Goal: Task Accomplishment & Management: Complete application form

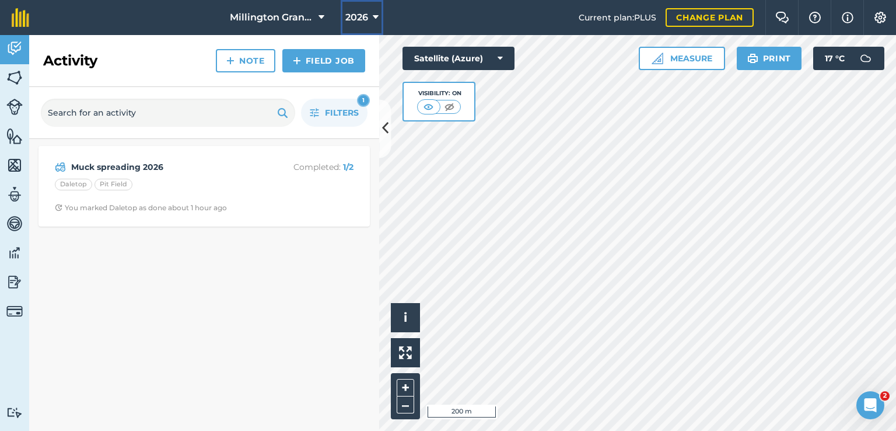
click at [373, 21] on icon at bounding box center [376, 18] width 6 height 14
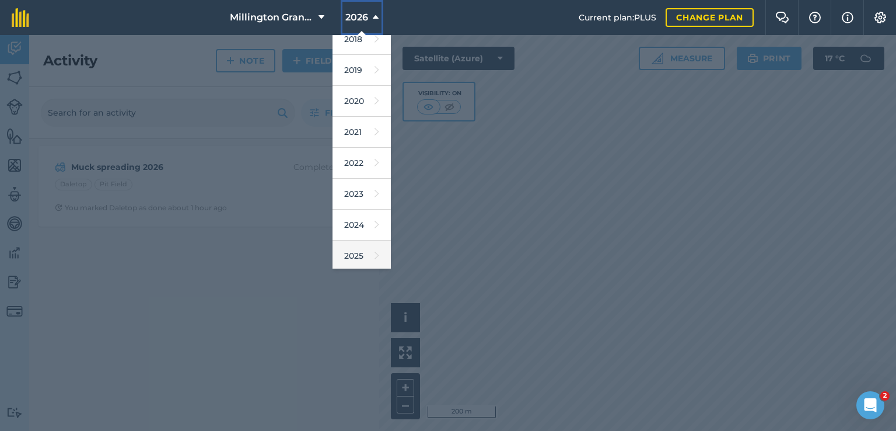
scroll to position [58, 0]
click at [363, 245] on link "2025" at bounding box center [362, 239] width 58 height 31
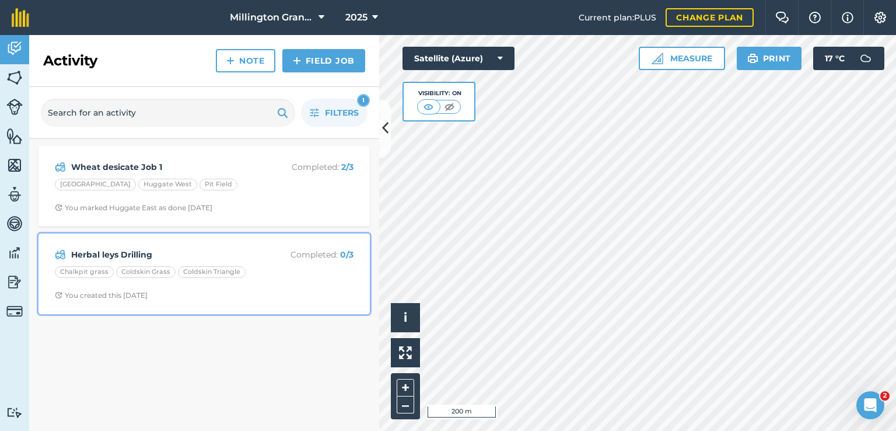
click at [166, 248] on strong "Herbal leys Drilling" at bounding box center [163, 254] width 185 height 13
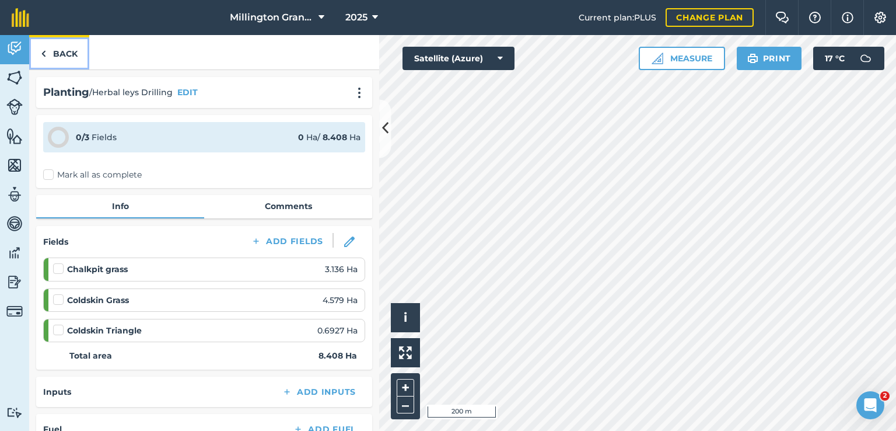
click at [64, 47] on link "Back" at bounding box center [59, 52] width 60 height 34
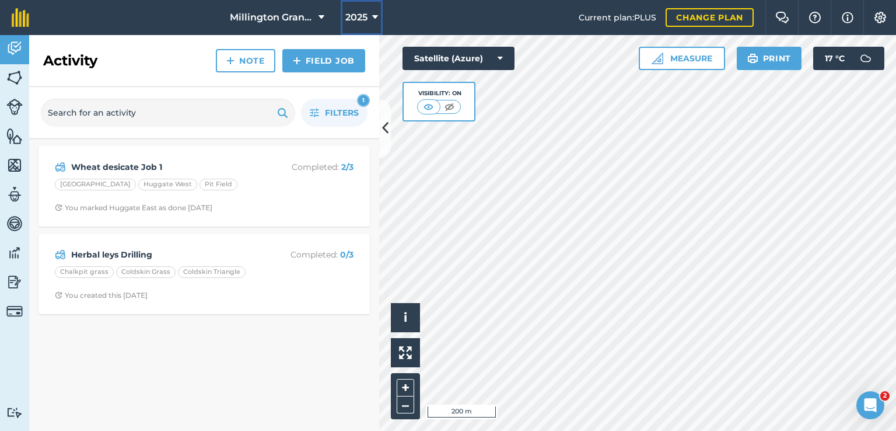
click at [359, 15] on span "2025" at bounding box center [356, 18] width 22 height 14
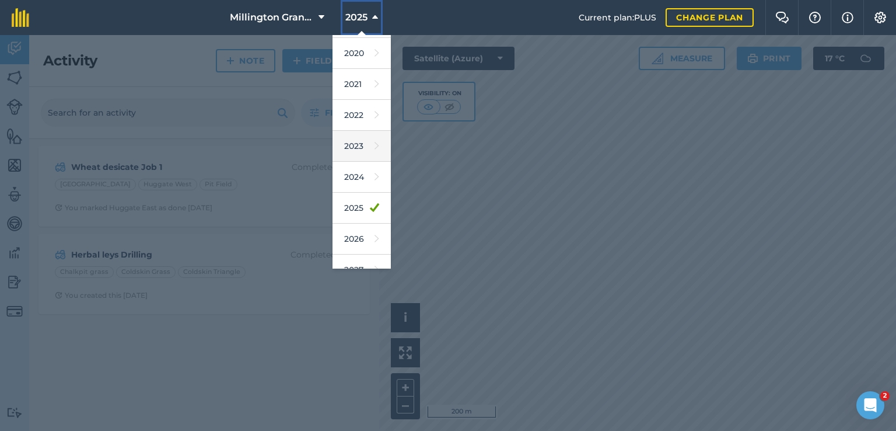
scroll to position [105, 0]
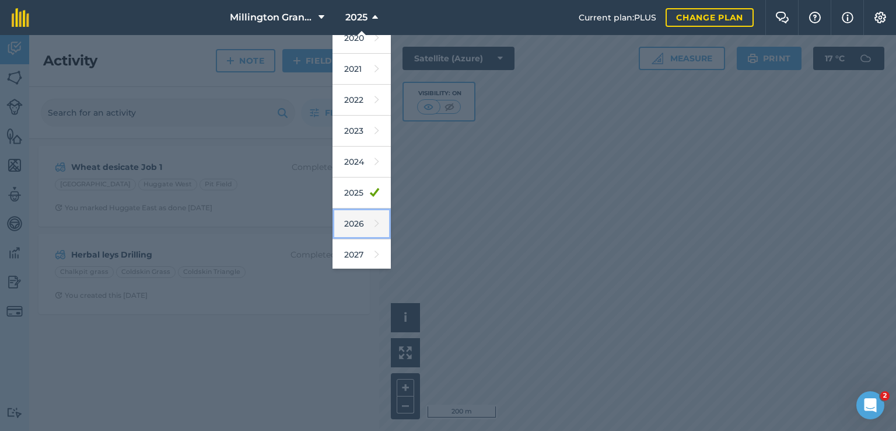
click at [362, 218] on link "2026" at bounding box center [362, 223] width 58 height 31
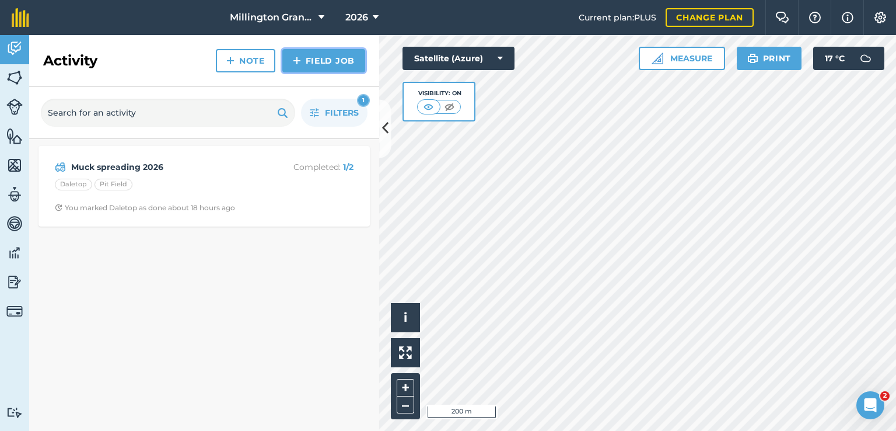
click at [296, 59] on img at bounding box center [297, 61] width 8 height 14
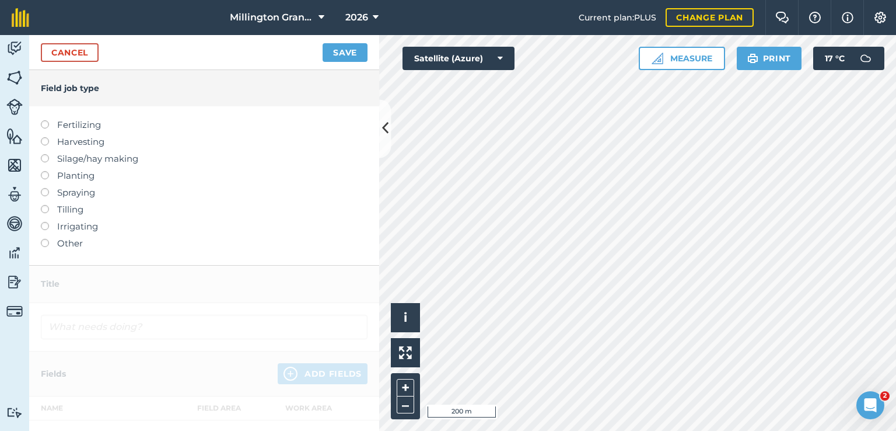
click at [77, 176] on label "Planting" at bounding box center [204, 176] width 327 height 14
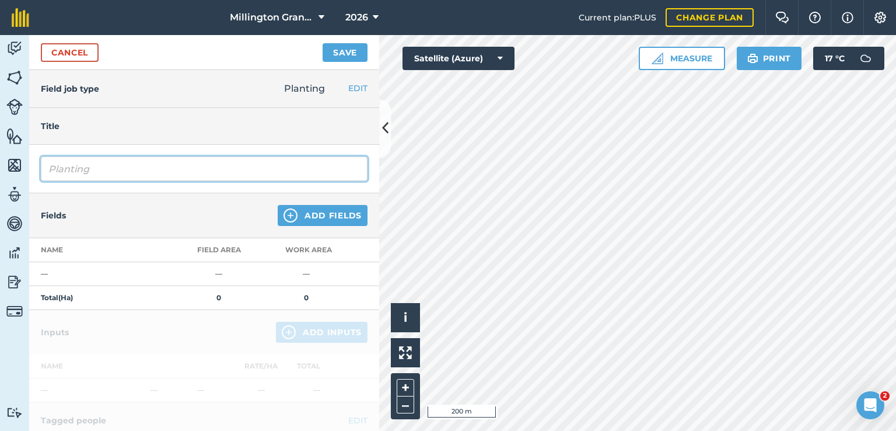
click at [131, 174] on input "Planting" at bounding box center [204, 168] width 327 height 25
type input "Herbal Leys"
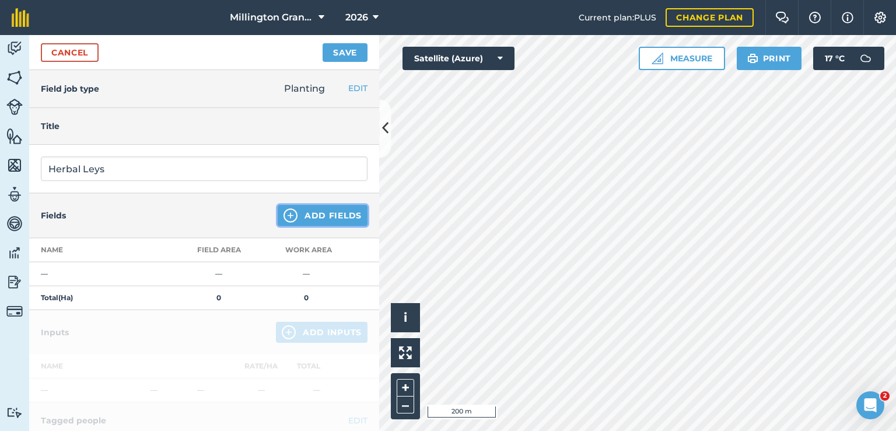
click at [348, 218] on button "Add Fields" at bounding box center [323, 215] width 90 height 21
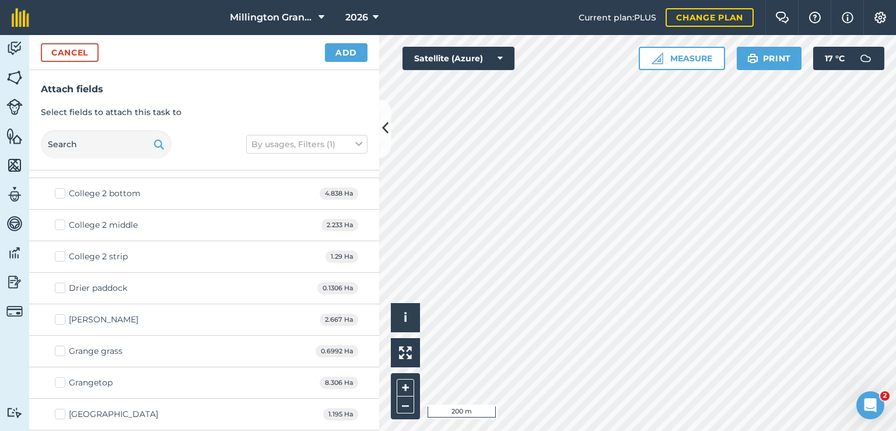
scroll to position [1984, 0]
checkbox input "true"
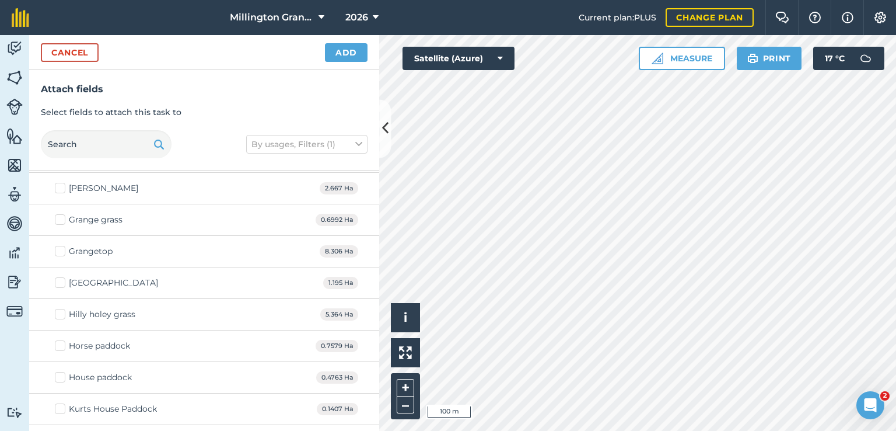
scroll to position [2159, 0]
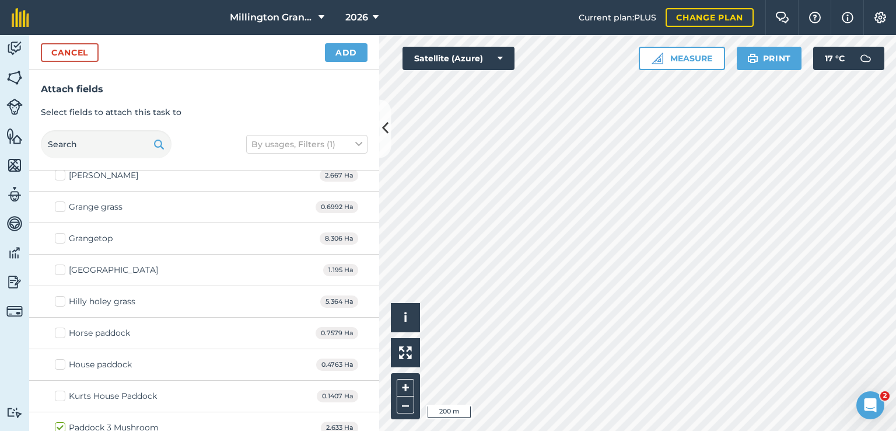
checkbox input "true"
checkbox input "false"
click at [337, 50] on button "Add" at bounding box center [346, 52] width 43 height 19
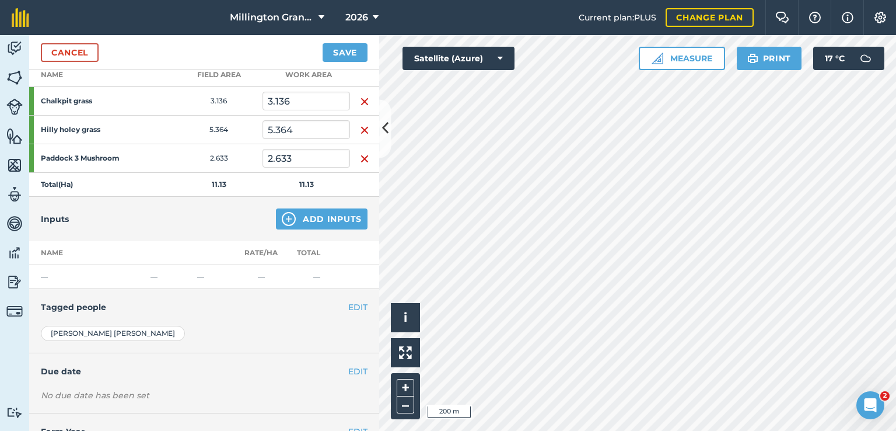
scroll to position [58, 0]
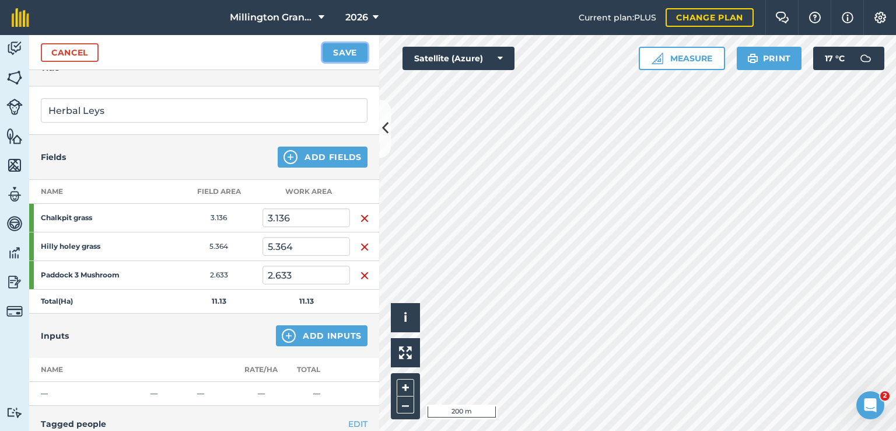
click at [339, 44] on button "Save" at bounding box center [345, 52] width 45 height 19
